Goal: Find contact information: Find contact information

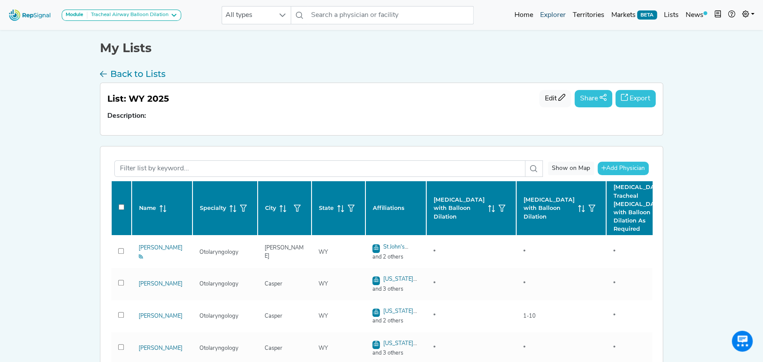
click at [552, 10] on link "Explorer" at bounding box center [552, 15] width 33 height 17
click at [553, 14] on link "Explorer" at bounding box center [552, 15] width 33 height 17
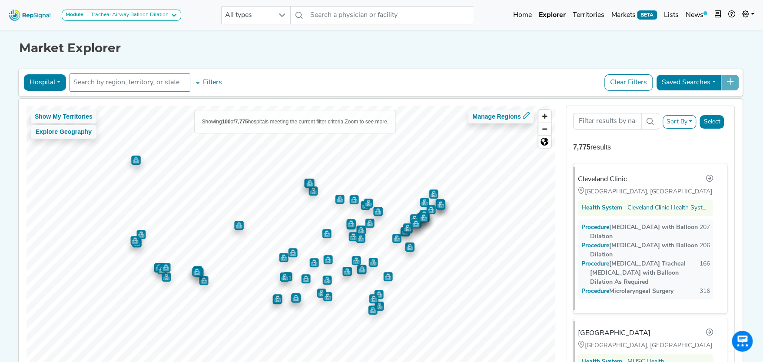
click at [132, 83] on input "text" at bounding box center [129, 82] width 113 height 10
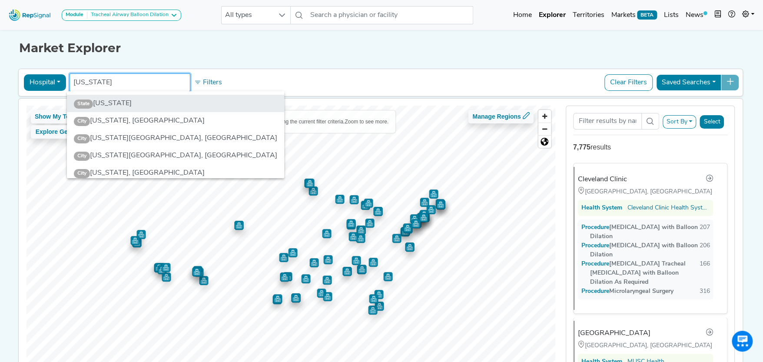
type input "[US_STATE]"
click at [111, 101] on li "State [US_STATE]" at bounding box center [175, 103] width 217 height 17
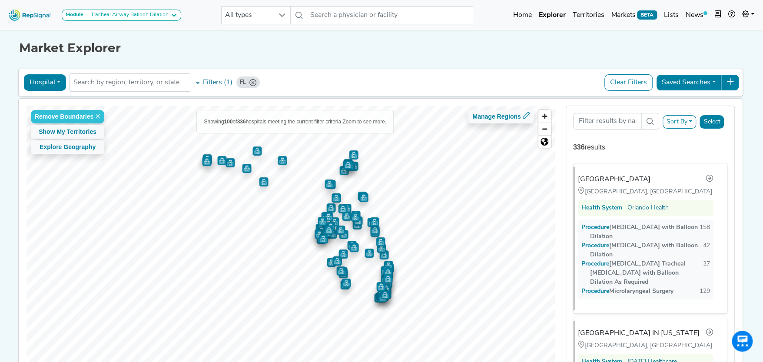
click at [48, 78] on button "Hospital" at bounding box center [45, 82] width 42 height 17
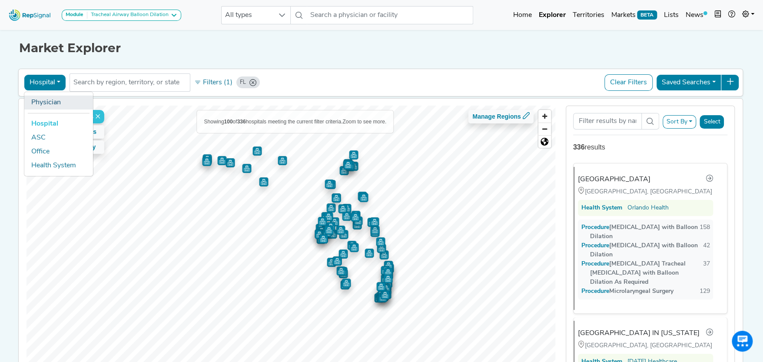
click at [49, 102] on link "Physician" at bounding box center [58, 102] width 69 height 14
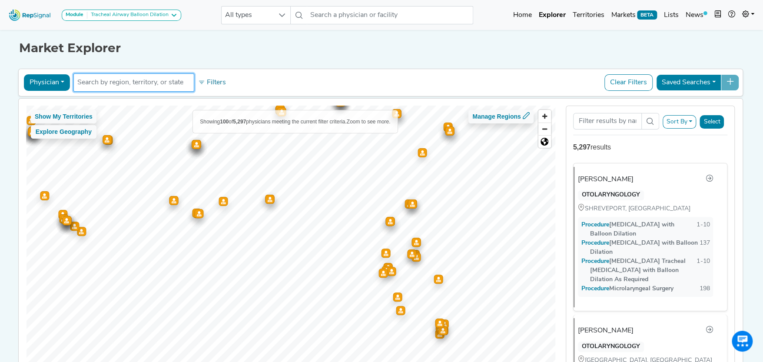
click at [113, 85] on input "text" at bounding box center [133, 82] width 113 height 10
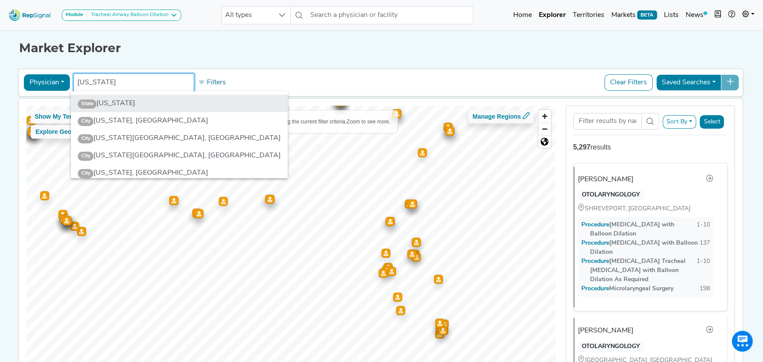
type input "[US_STATE]"
click at [157, 103] on li "State [US_STATE]" at bounding box center [179, 103] width 217 height 17
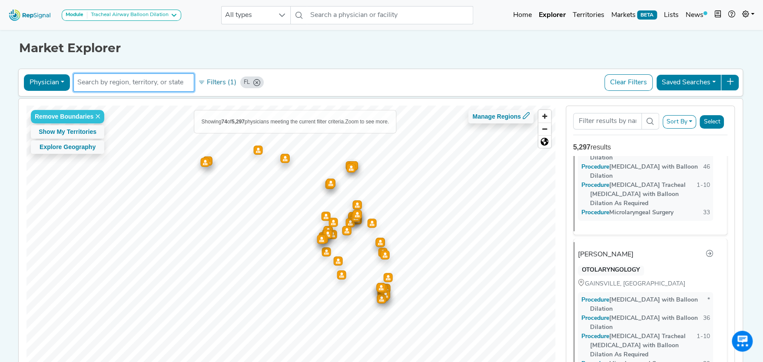
scroll to position [1043, 0]
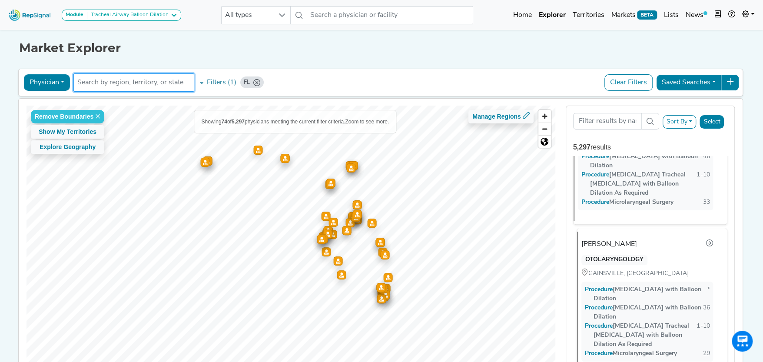
click at [591, 239] on div "[PERSON_NAME]" at bounding box center [609, 244] width 56 height 10
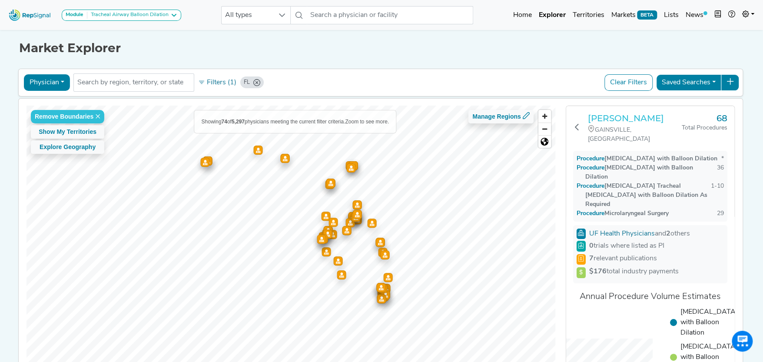
click at [620, 113] on h3 "[PERSON_NAME]" at bounding box center [635, 118] width 94 height 10
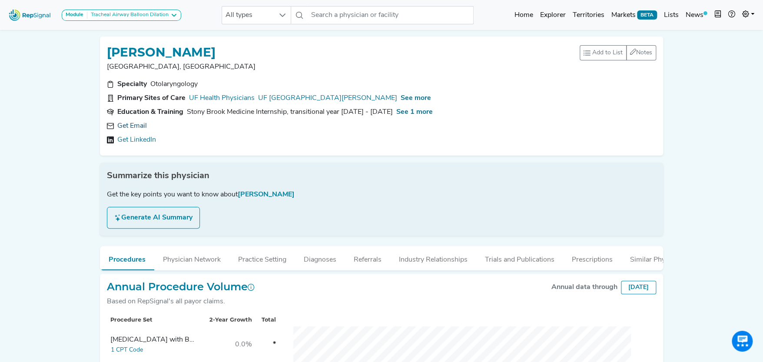
click at [134, 123] on link "Get Email" at bounding box center [132, 126] width 30 height 10
